Goal: Navigation & Orientation: Find specific page/section

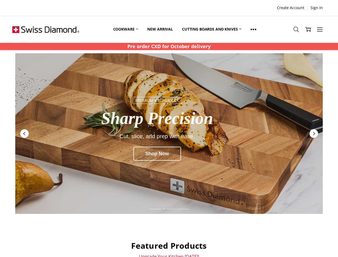
click at [317, 8] on link "Sign In" at bounding box center [317, 7] width 18 height 7
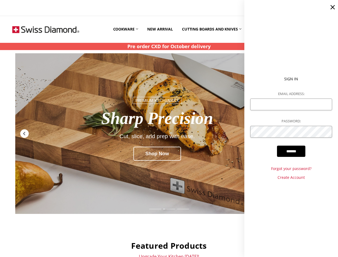
click at [255, 29] on use at bounding box center [254, 29] width 6 height 1
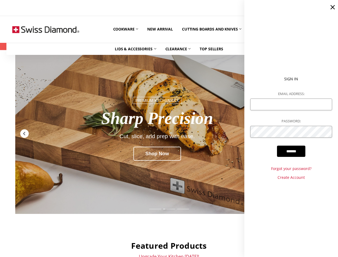
click at [296, 29] on icon at bounding box center [297, 30] width 6 height 6
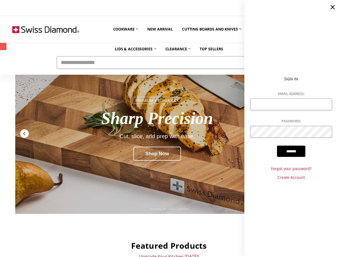
click at [320, 29] on ul "Sign In Email Address: Password: ******* Forgot your password? Create Account" at bounding box center [292, 128] width 94 height 257
